Goal: Task Accomplishment & Management: Complete application form

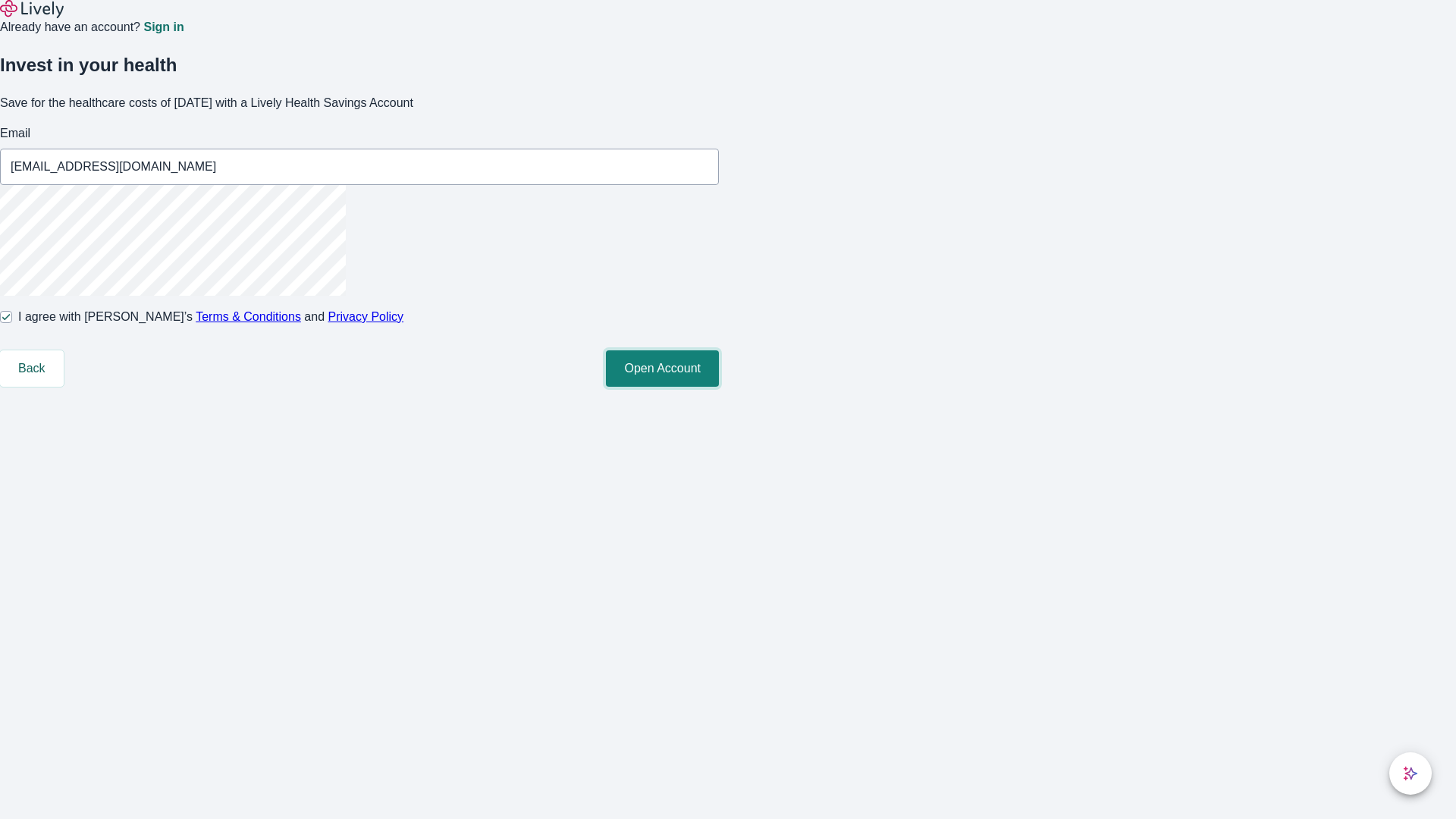
click at [719, 387] on button "Open Account" at bounding box center [662, 368] width 113 height 36
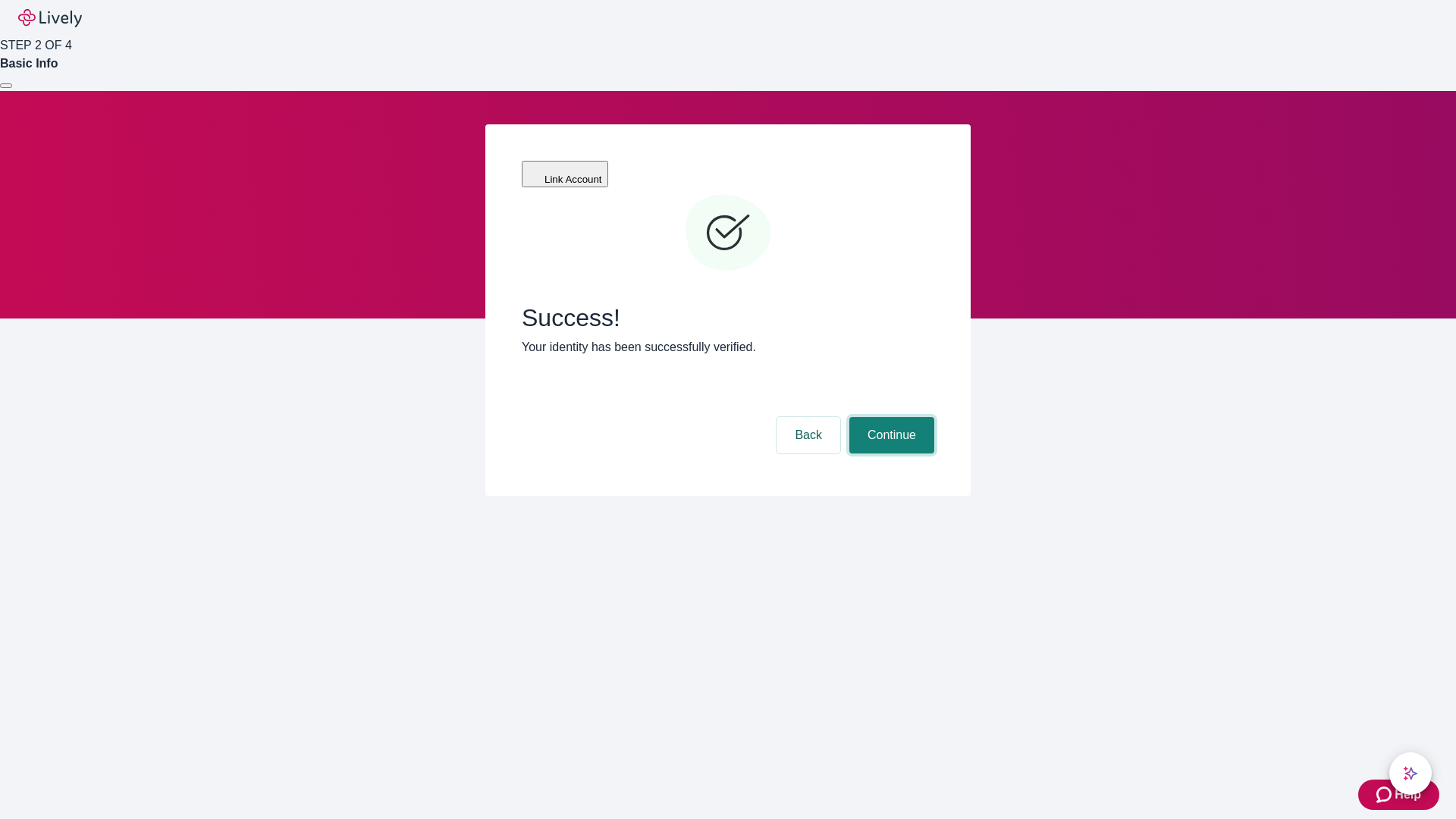
click at [889, 417] on button "Continue" at bounding box center [891, 435] width 85 height 36
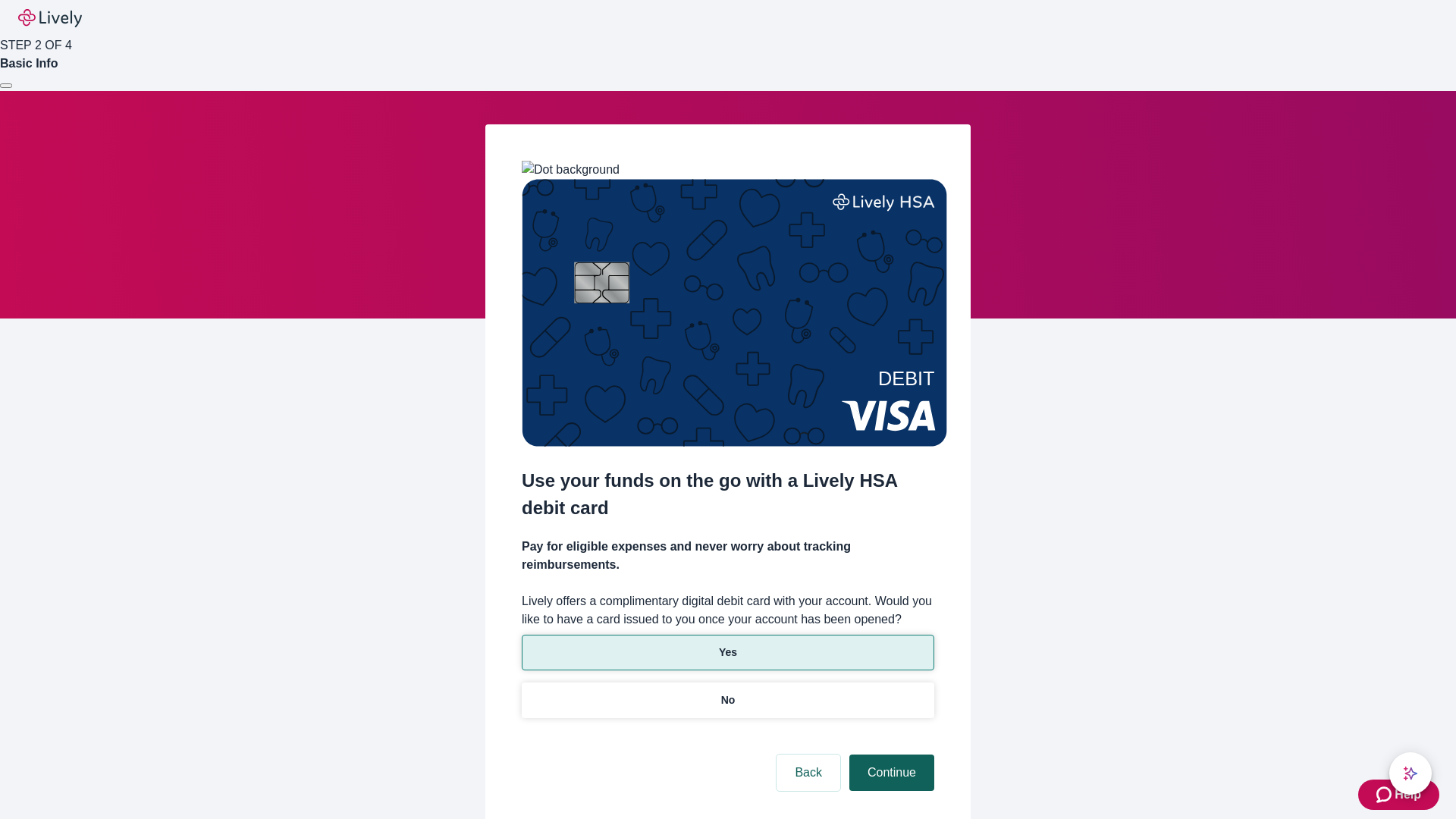
click at [727, 692] on p "No" at bounding box center [728, 700] width 15 height 16
click at [889, 755] on button "Continue" at bounding box center [891, 772] width 85 height 36
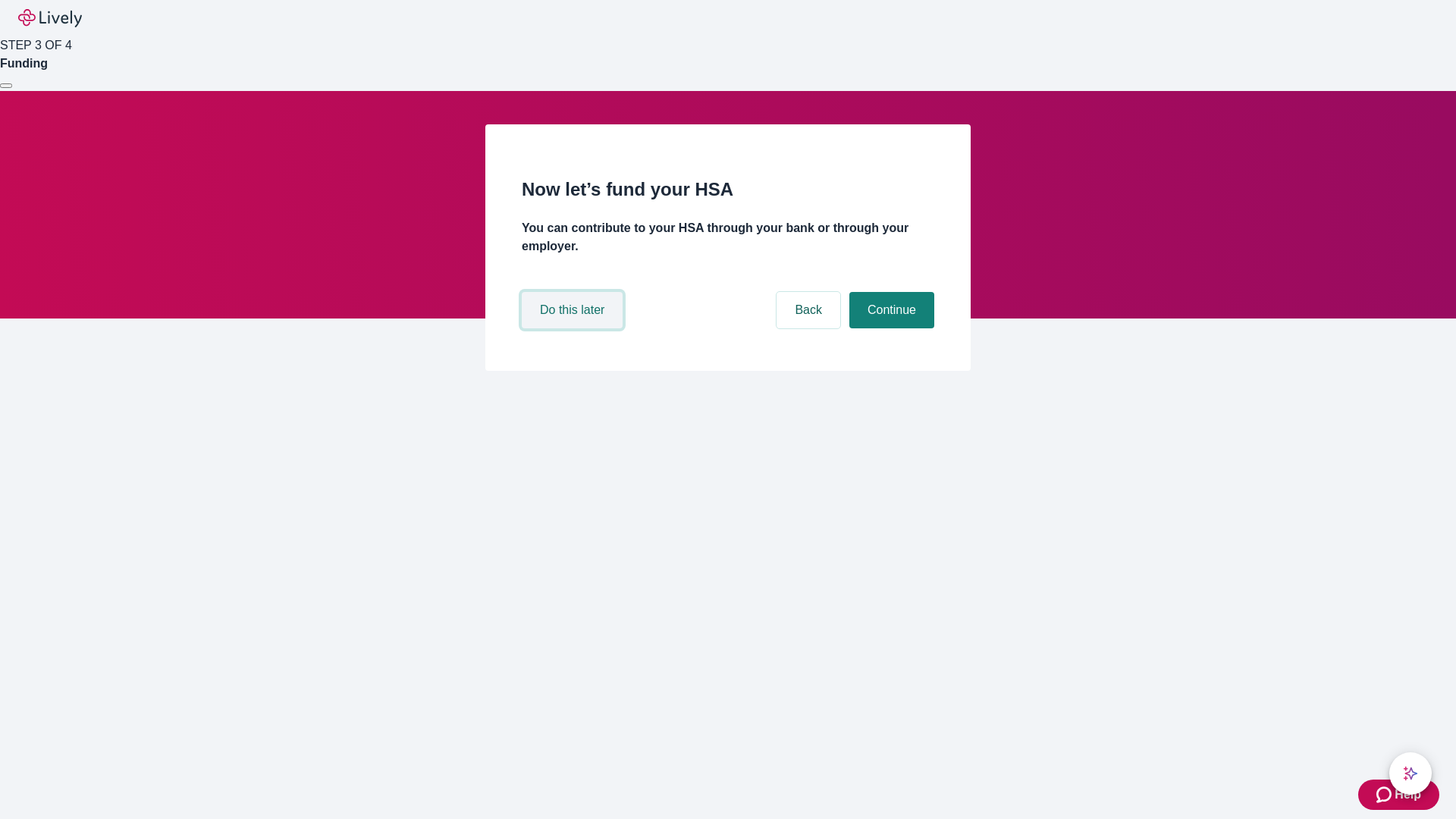
click at [574, 328] on button "Do this later" at bounding box center [572, 310] width 101 height 36
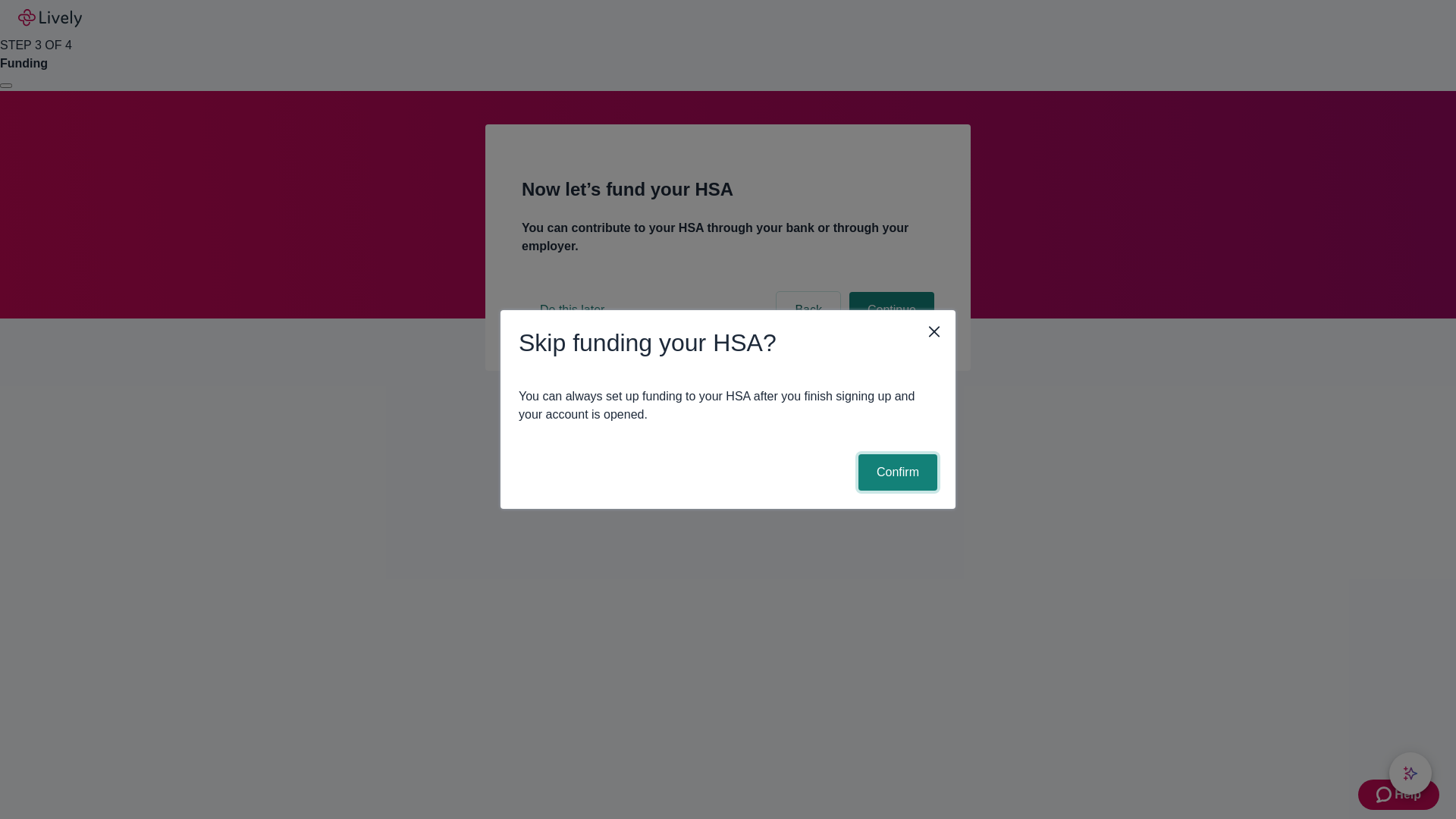
click at [895, 472] on button "Confirm" at bounding box center [898, 472] width 79 height 36
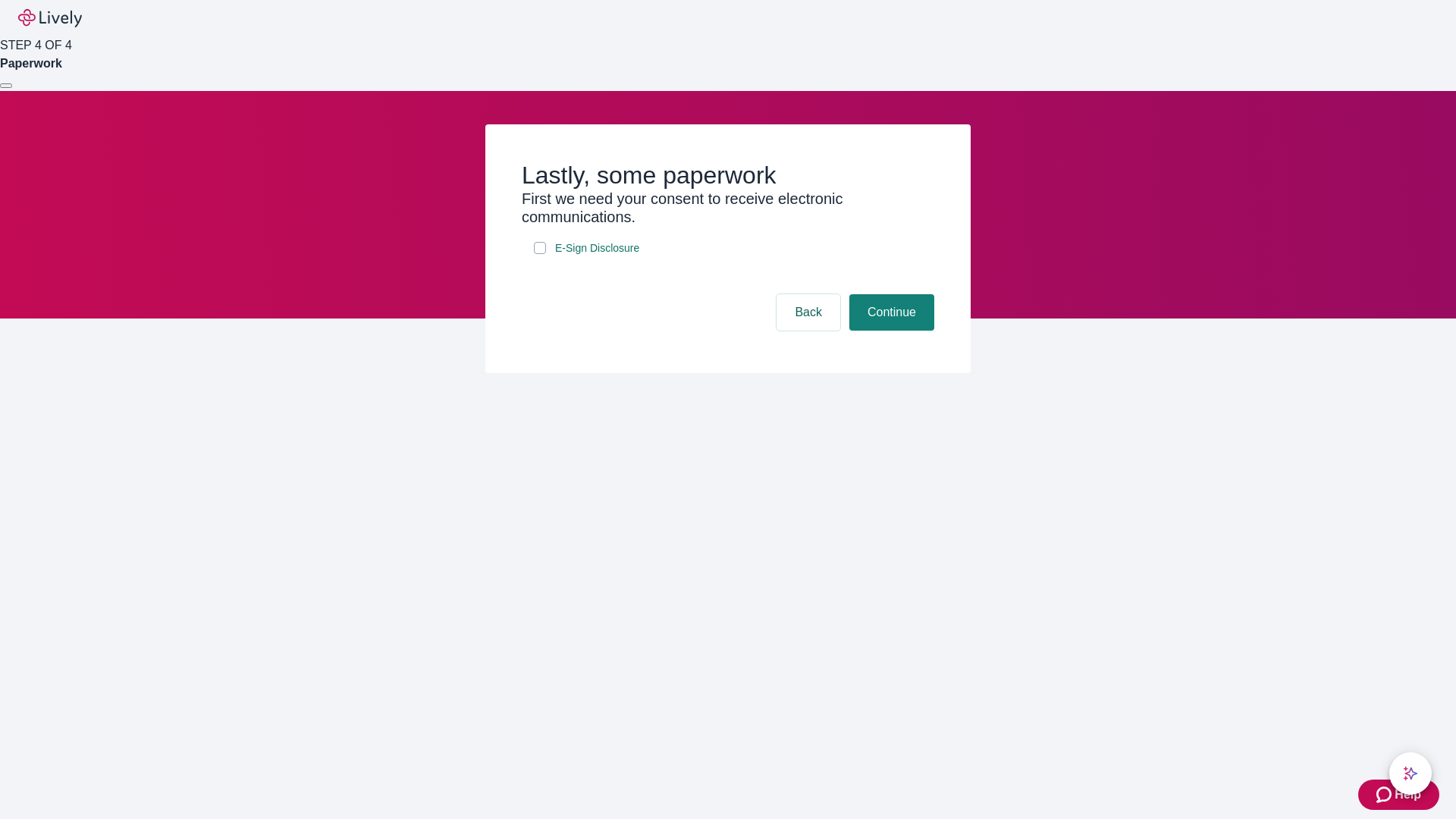
click at [540, 254] on input "E-Sign Disclosure" at bounding box center [540, 248] width 12 height 12
checkbox input "true"
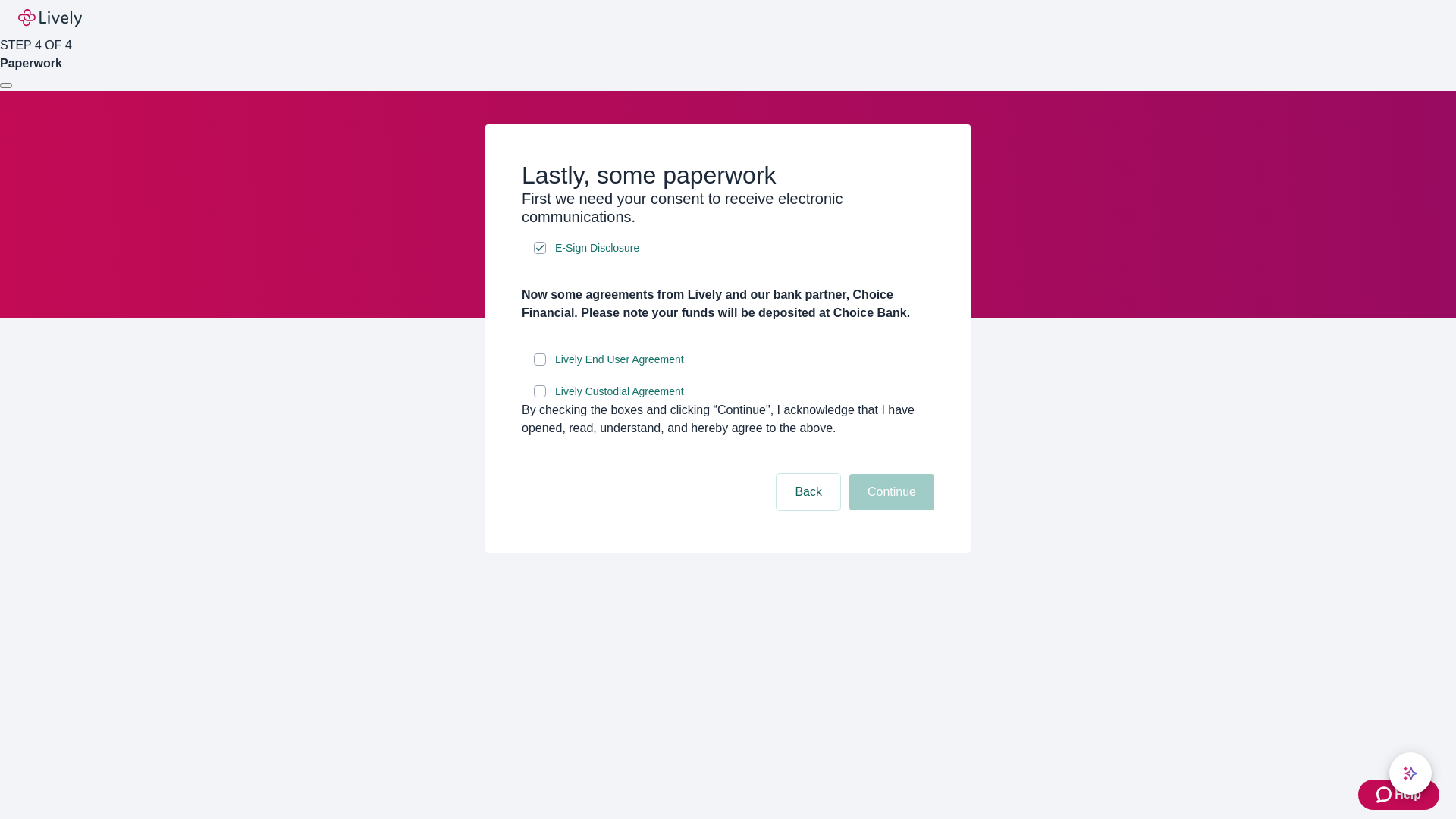
click at [540, 366] on input "Lively End User Agreement" at bounding box center [540, 359] width 12 height 12
checkbox input "true"
click at [540, 397] on input "Lively Custodial Agreement" at bounding box center [540, 391] width 12 height 12
checkbox input "true"
click at [889, 510] on button "Continue" at bounding box center [891, 491] width 85 height 36
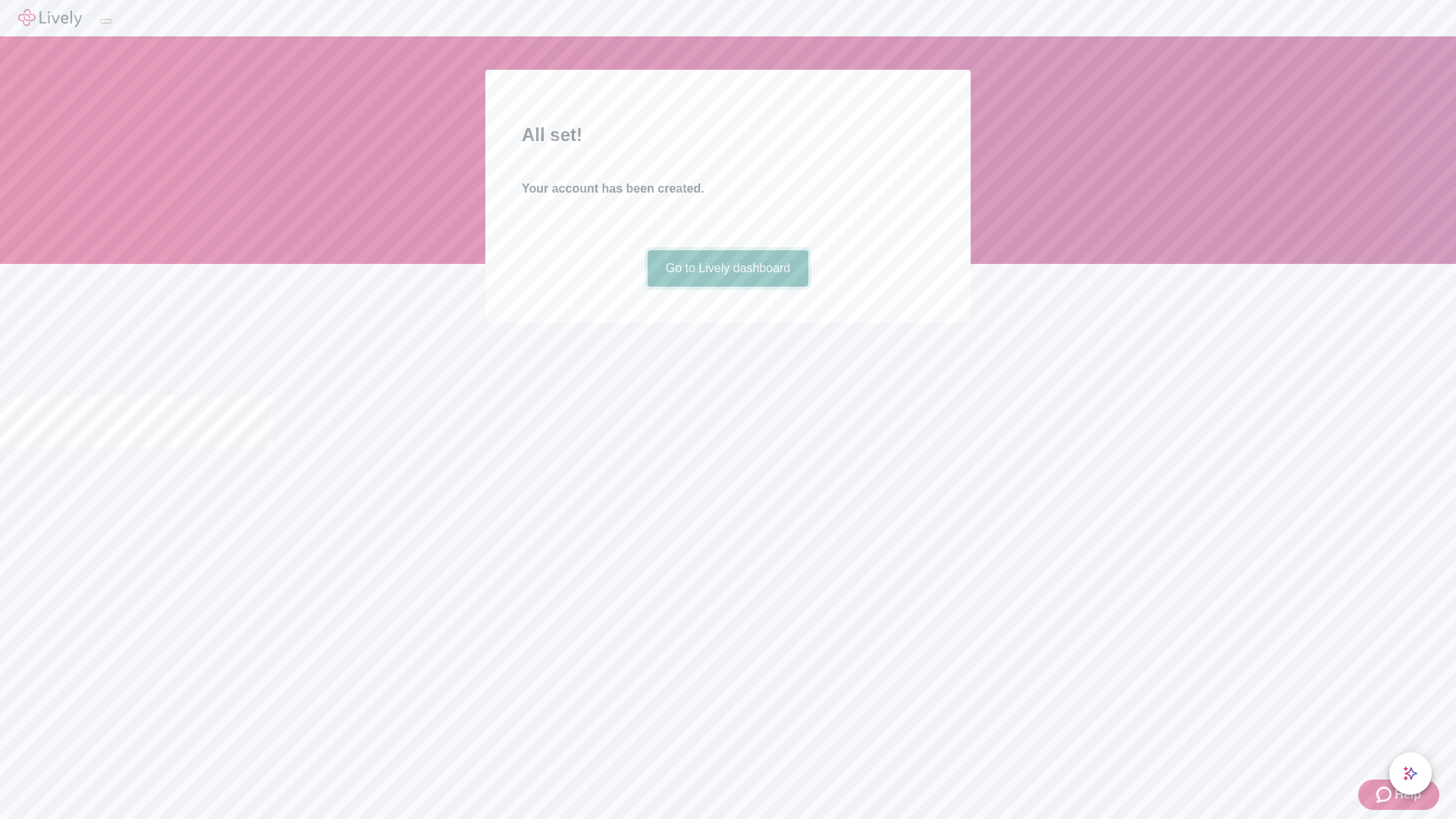
click at [727, 286] on link "Go to Lively dashboard" at bounding box center [728, 268] width 162 height 36
